Goal: Task Accomplishment & Management: Use online tool/utility

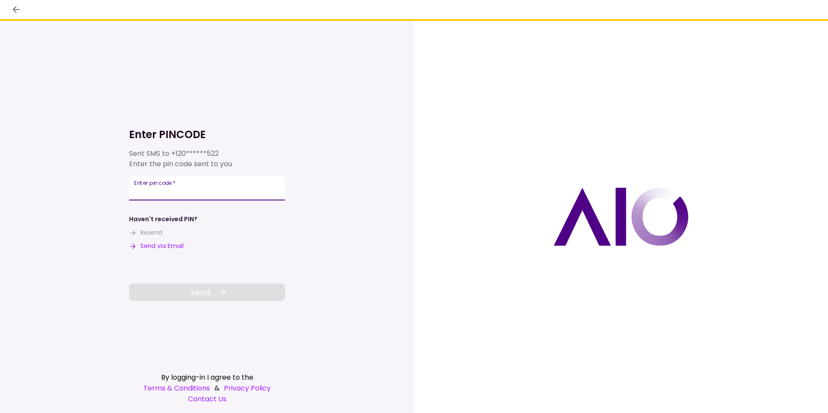
click at [150, 191] on input "Enter pin code   *" at bounding box center [207, 188] width 156 height 24
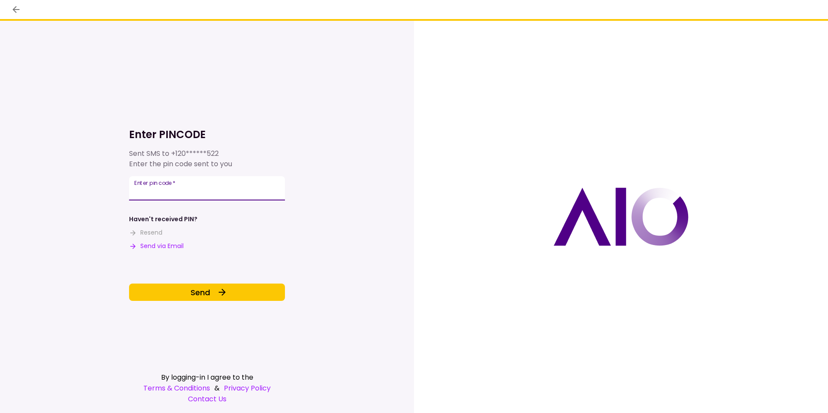
type input "******"
